Goal: Transaction & Acquisition: Purchase product/service

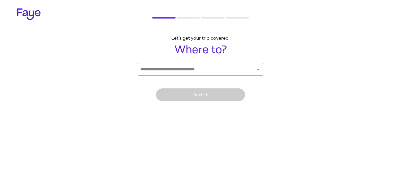
click at [224, 76] on div "Next" at bounding box center [200, 95] width 89 height 38
click at [225, 67] on input at bounding box center [193, 69] width 106 height 12
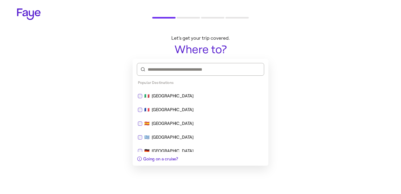
click at [209, 97] on div "🇮🇹 [GEOGRAPHIC_DATA]" at bounding box center [200, 96] width 125 height 6
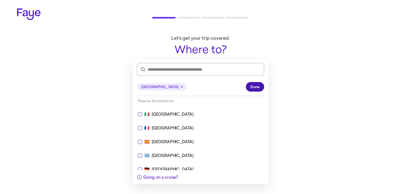
click at [259, 85] on span "Done" at bounding box center [254, 87] width 9 height 6
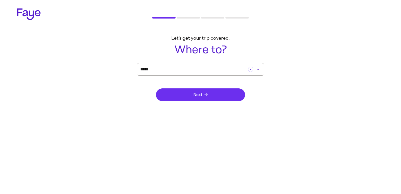
click at [236, 93] on button "Next" at bounding box center [200, 95] width 89 height 13
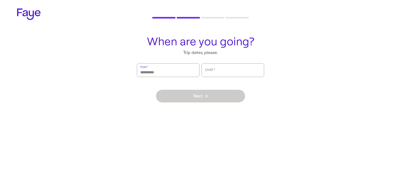
click at [183, 71] on input "From   *" at bounding box center [168, 70] width 56 height 12
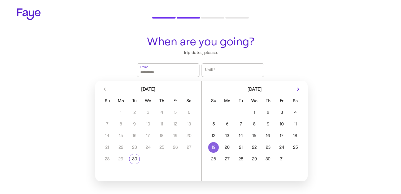
click at [217, 150] on button "19" at bounding box center [214, 147] width 14 height 11
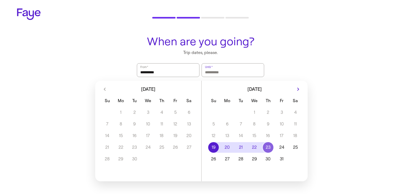
click at [271, 144] on button "23" at bounding box center [268, 147] width 14 height 11
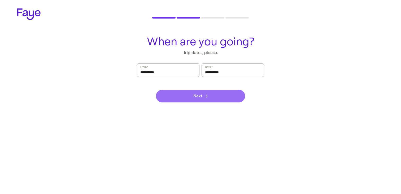
click at [232, 97] on button "Next" at bounding box center [200, 96] width 89 height 13
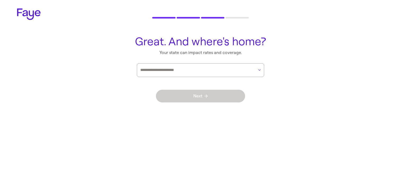
click at [222, 65] on div at bounding box center [197, 70] width 114 height 13
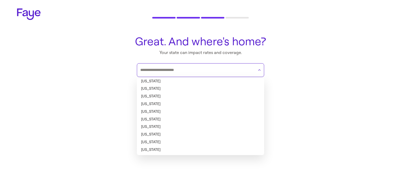
click at [215, 97] on li "[US_STATE]" at bounding box center [200, 97] width 127 height 8
type input "*******"
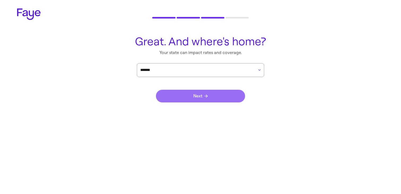
click at [234, 97] on button "Next" at bounding box center [200, 96] width 89 height 13
